Goal: Check status: Check status

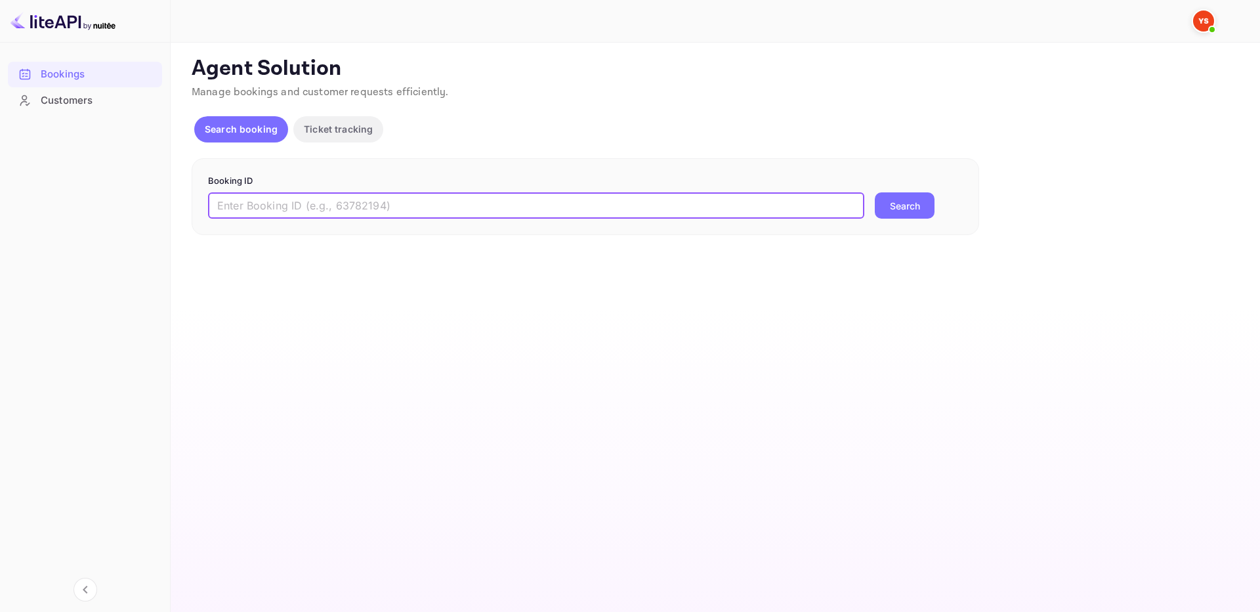
paste input "9089030"
type input "9089030"
click at [875, 192] on button "Search" at bounding box center [905, 205] width 60 height 26
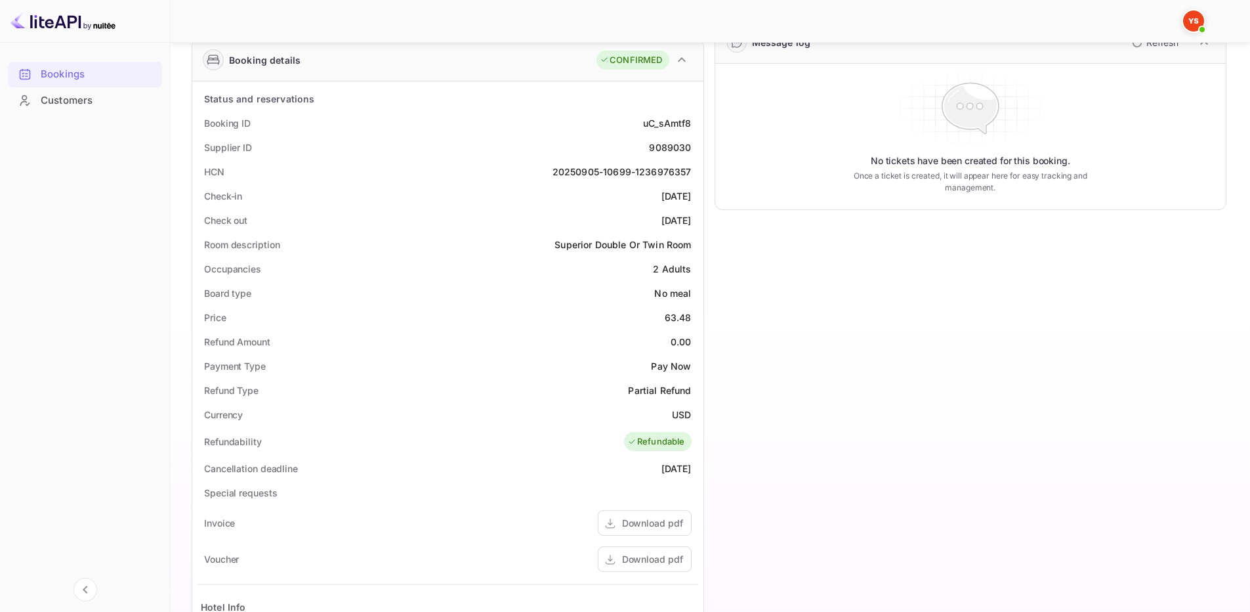
scroll to position [203, 0]
drag, startPoint x: 201, startPoint y: 123, endPoint x: 692, endPoint y: 216, distance: 499.6
click at [692, 216] on div "Status and reservations Booking ID uC_sAmtf8 Supplier ID 9089030 HCN 20250905-1…" at bounding box center [448, 454] width 501 height 737
copy div "Booking ID uC_sAmtf8 Supplier ID 9089030 HCN 20250905-10699-1236976357 Check-in…"
click at [841, 337] on div "Timeline Booking confirmed # 3937630 Supplier ID: 9089030 [DATE] 08:09 Message …" at bounding box center [965, 359] width 523 height 957
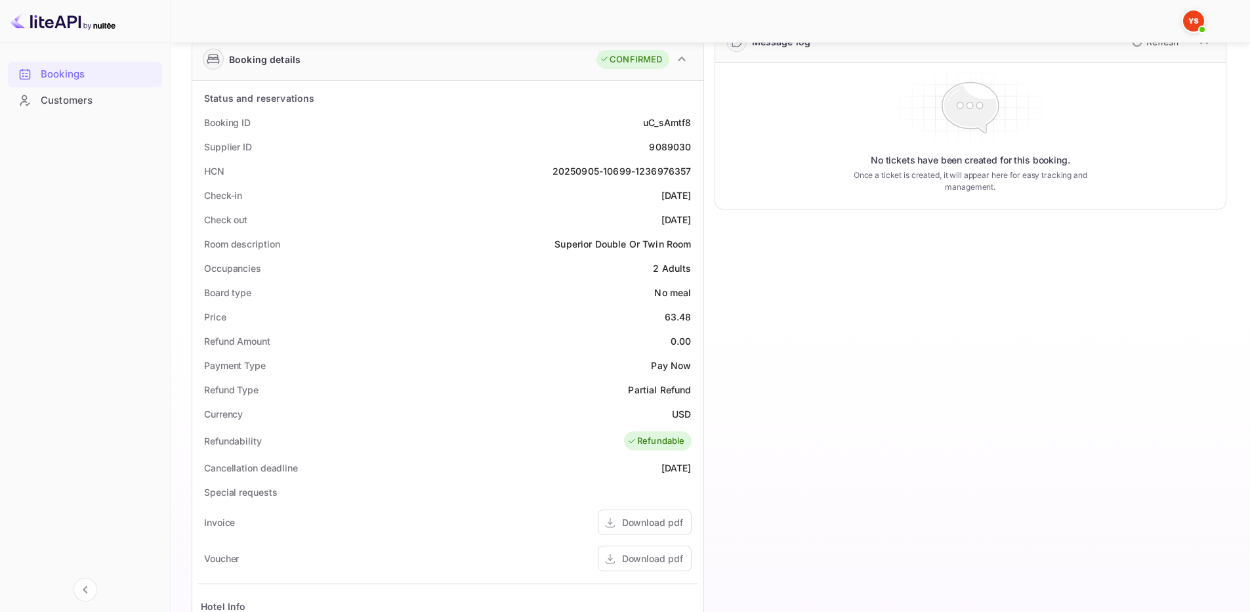
scroll to position [0, 0]
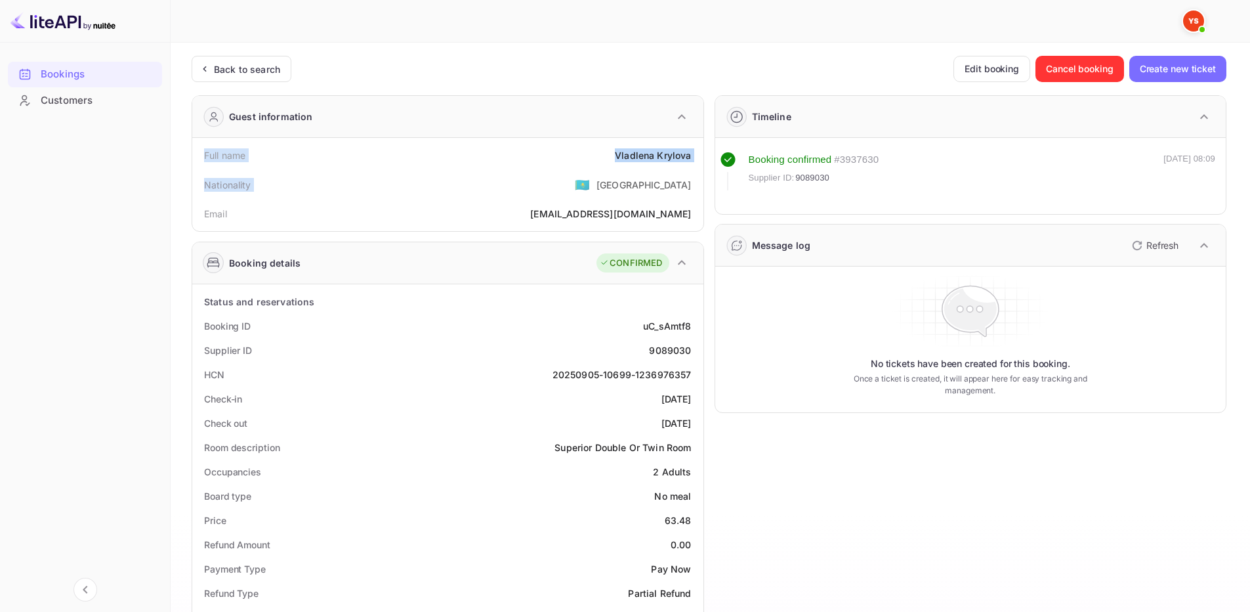
drag, startPoint x: 200, startPoint y: 154, endPoint x: 652, endPoint y: 171, distance: 452.4
click at [652, 171] on div "Full name [PERSON_NAME] Nationality 🇰🇿 [DEMOGRAPHIC_DATA] Email [EMAIL_ADDRESS]…" at bounding box center [448, 184] width 501 height 83
click at [690, 167] on div "Nationality 🇰🇿 [DEMOGRAPHIC_DATA]" at bounding box center [448, 184] width 501 height 34
drag, startPoint x: 696, startPoint y: 159, endPoint x: 206, endPoint y: 151, distance: 489.6
click at [206, 151] on div "Full name [PERSON_NAME]" at bounding box center [448, 155] width 501 height 24
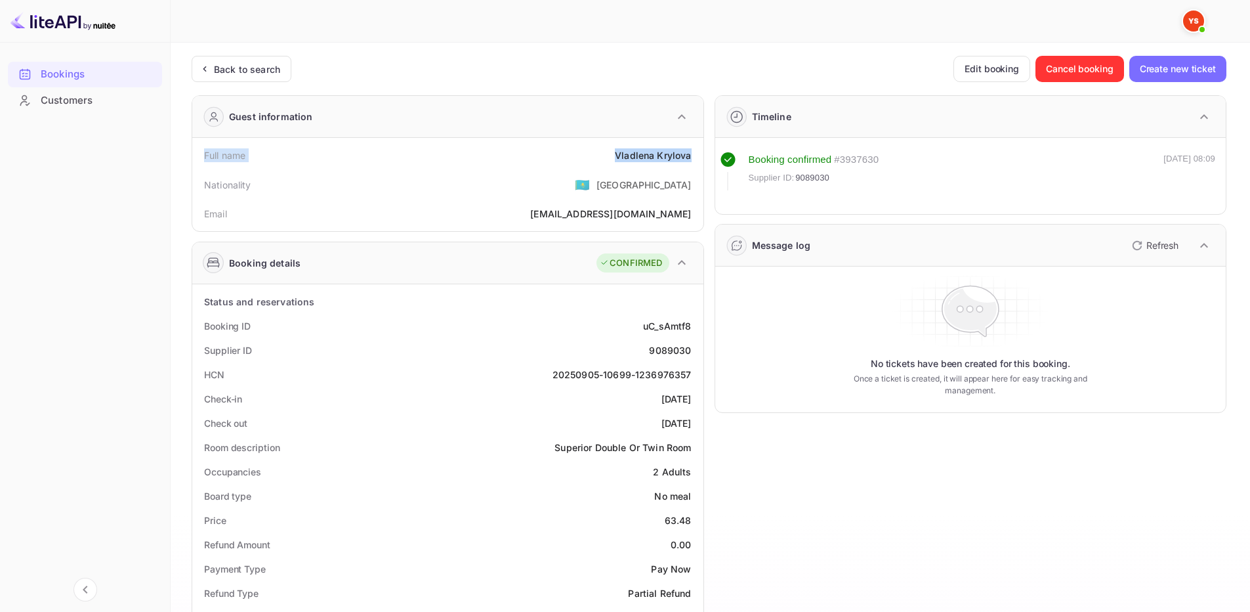
copy div "Full name [PERSON_NAME]"
click at [787, 411] on div "No tickets have been created for this booking. Once a ticket is created, it wil…" at bounding box center [970, 339] width 511 height 146
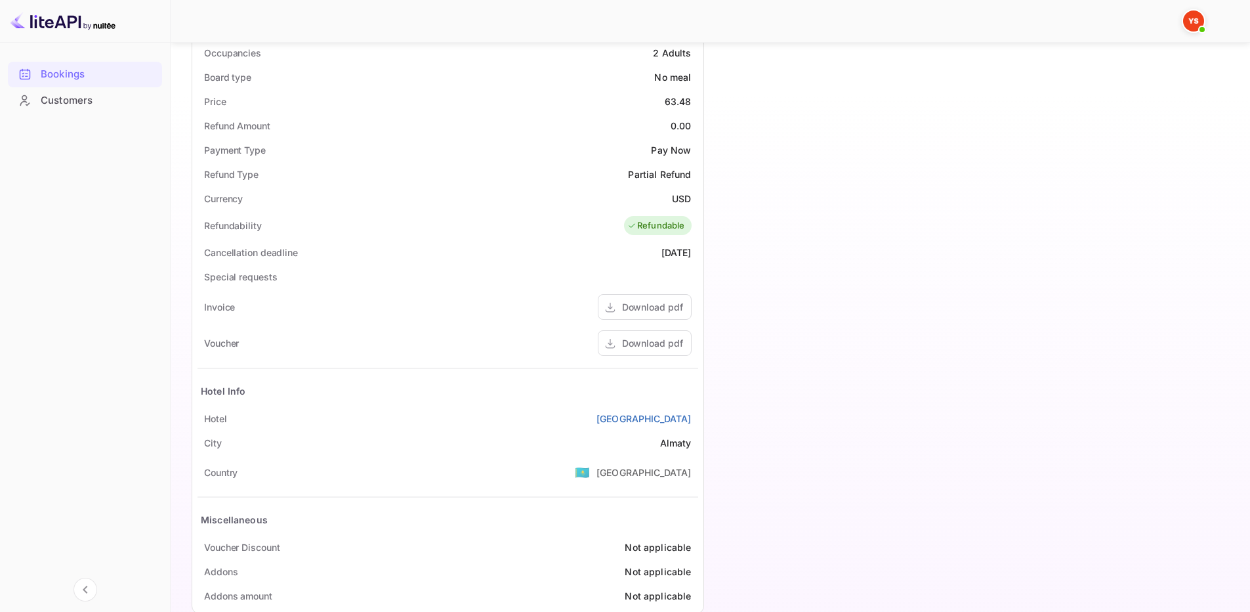
scroll to position [429, 0]
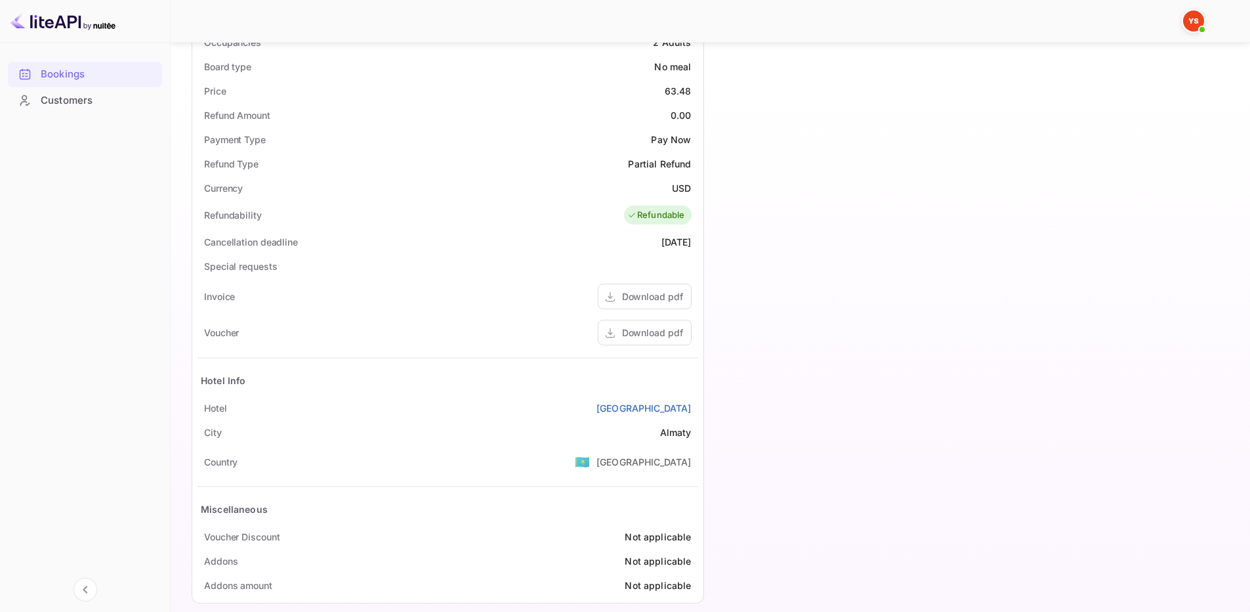
drag, startPoint x: 200, startPoint y: 406, endPoint x: 693, endPoint y: 408, distance: 492.8
click at [693, 408] on div "[GEOGRAPHIC_DATA]" at bounding box center [448, 408] width 501 height 24
copy div "[GEOGRAPHIC_DATA]"
